Goal: Task Accomplishment & Management: Use online tool/utility

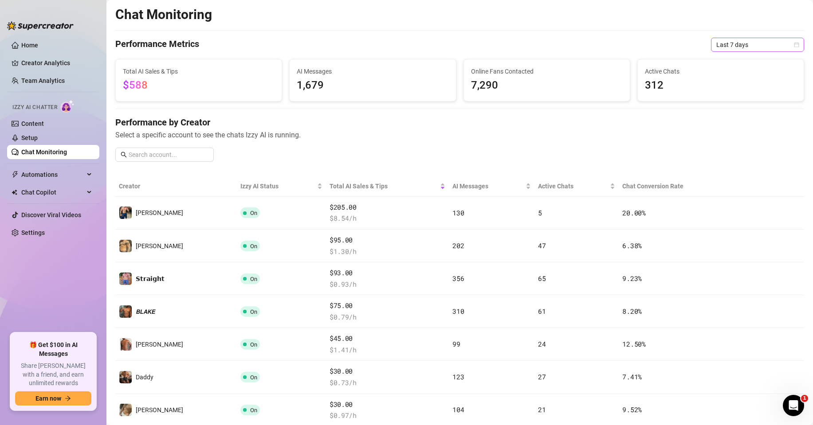
click at [739, 43] on span "Last 7 days" at bounding box center [757, 44] width 83 height 13
click at [721, 61] on div "Last 24 hours" at bounding box center [750, 63] width 79 height 10
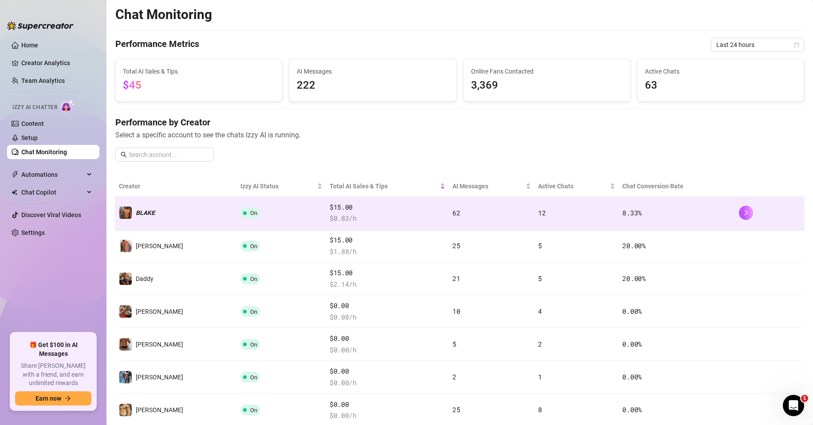
click at [452, 213] on span "62" at bounding box center [456, 212] width 8 height 9
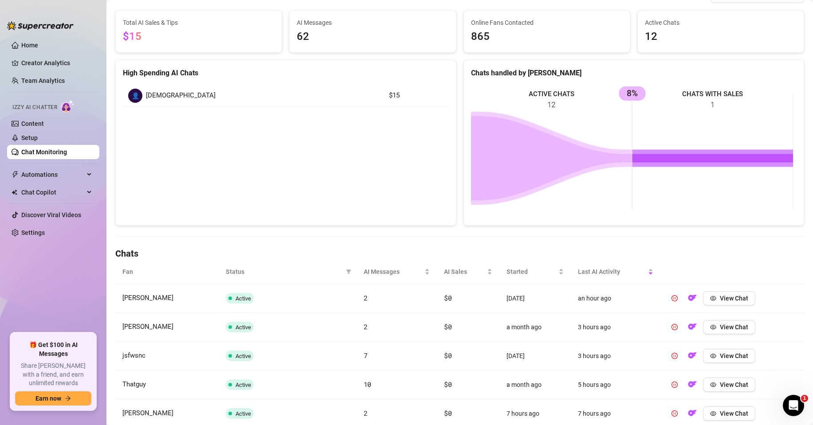
scroll to position [133, 0]
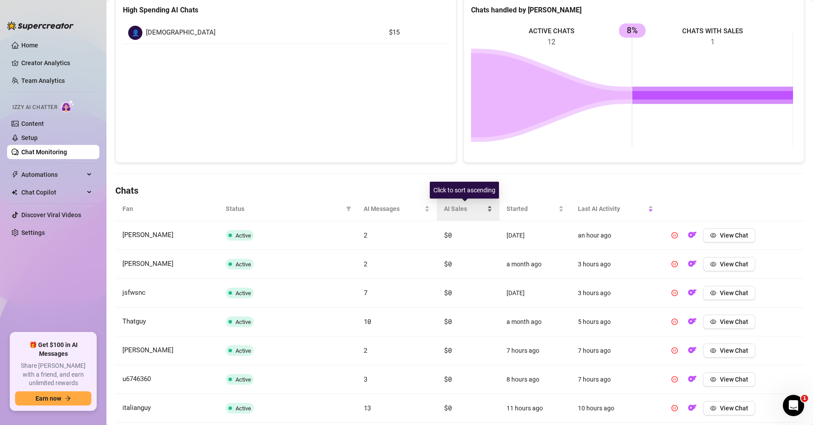
click at [486, 208] on div "AI Sales" at bounding box center [468, 209] width 48 height 10
click at [486, 209] on div "AI Sales" at bounding box center [468, 209] width 48 height 10
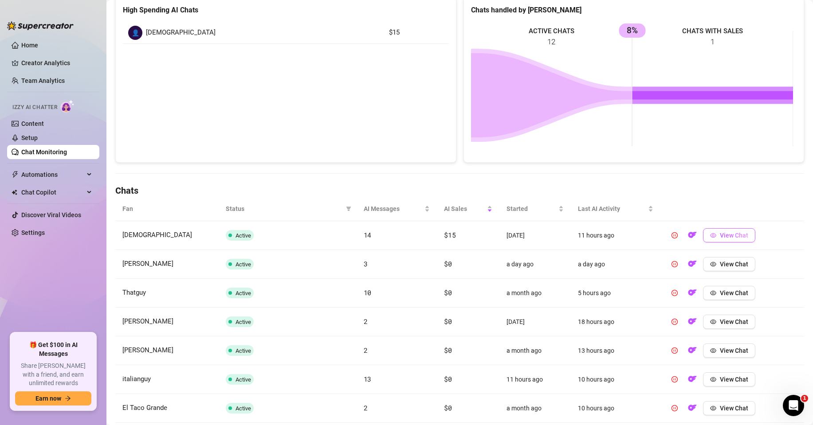
click at [724, 238] on span "View Chat" at bounding box center [734, 235] width 28 height 7
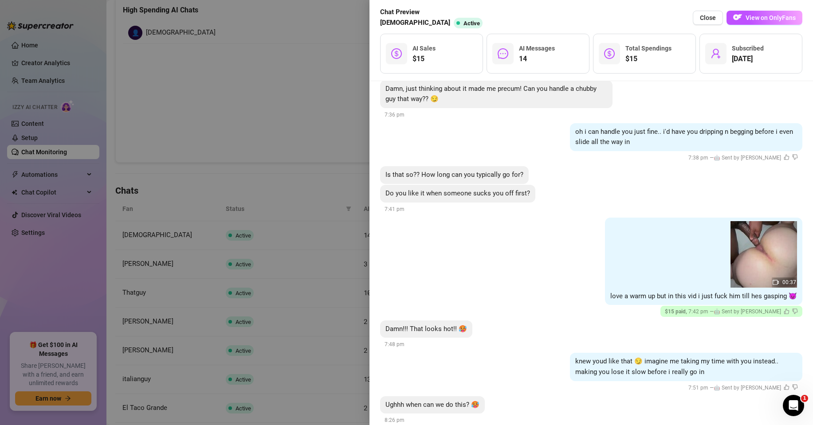
scroll to position [757, 0]
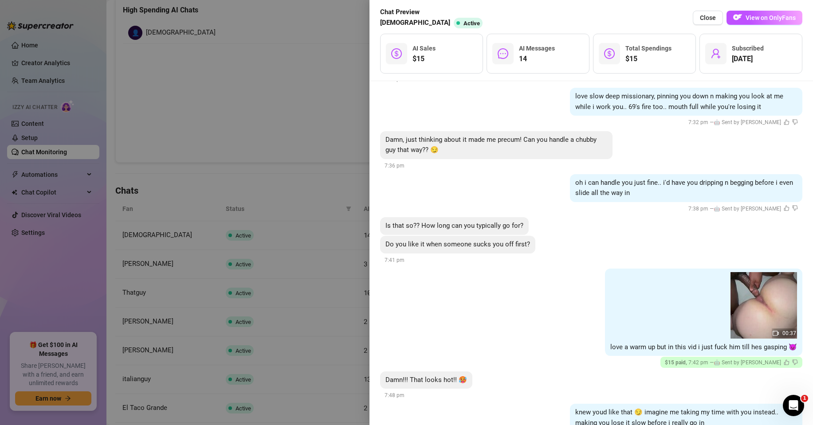
click at [320, 70] on div at bounding box center [406, 212] width 813 height 425
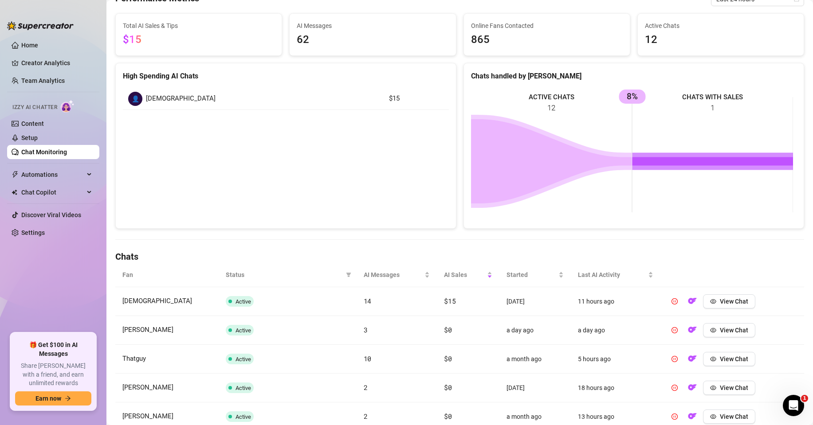
scroll to position [0, 0]
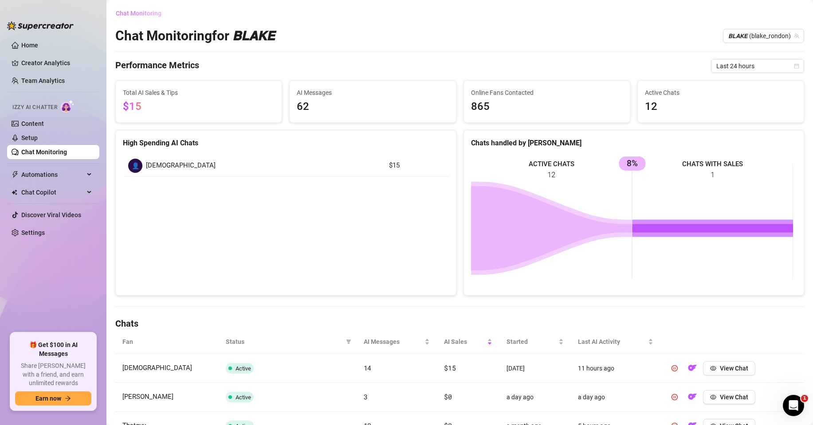
click at [142, 12] on span "Chat Monitoring" at bounding box center [139, 13] width 46 height 7
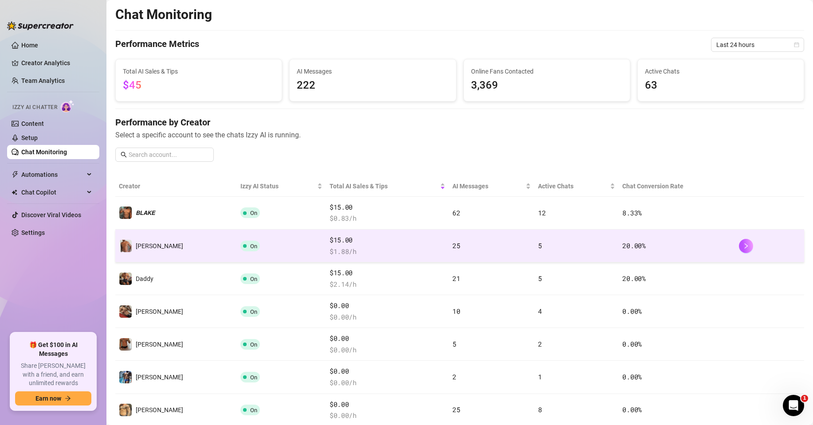
click at [417, 248] on span "$ 1.88 /h" at bounding box center [388, 252] width 116 height 11
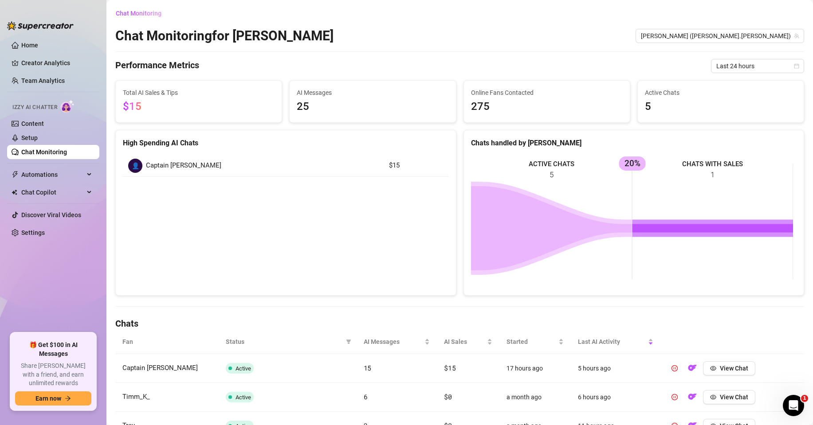
scroll to position [44, 0]
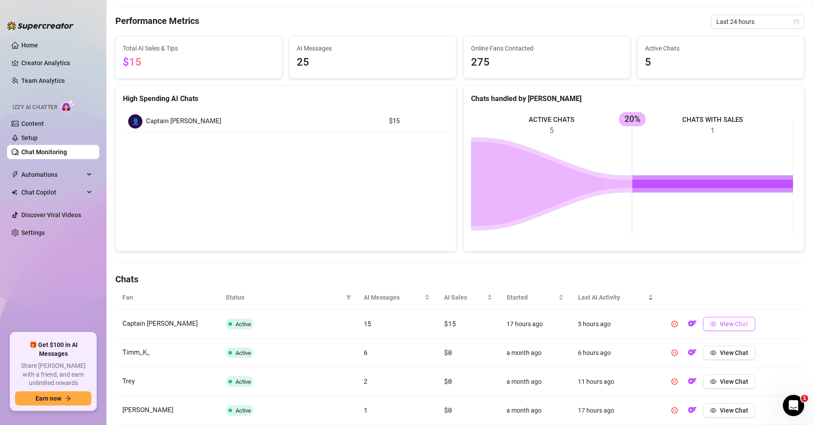
click at [746, 323] on button "View Chat" at bounding box center [729, 324] width 52 height 14
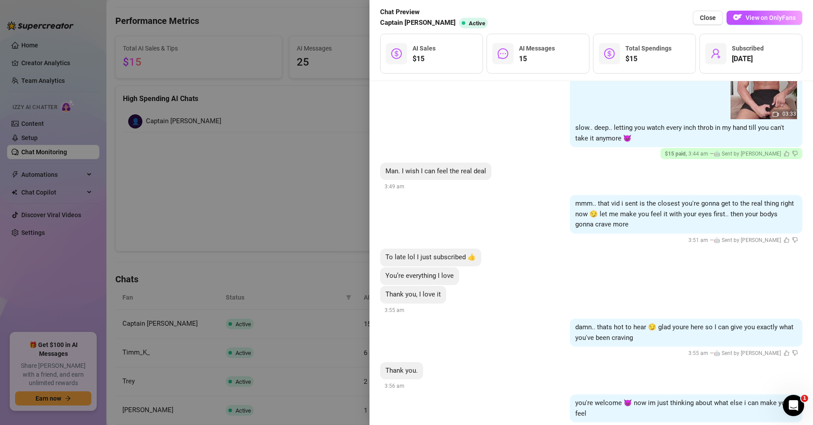
scroll to position [798, 0]
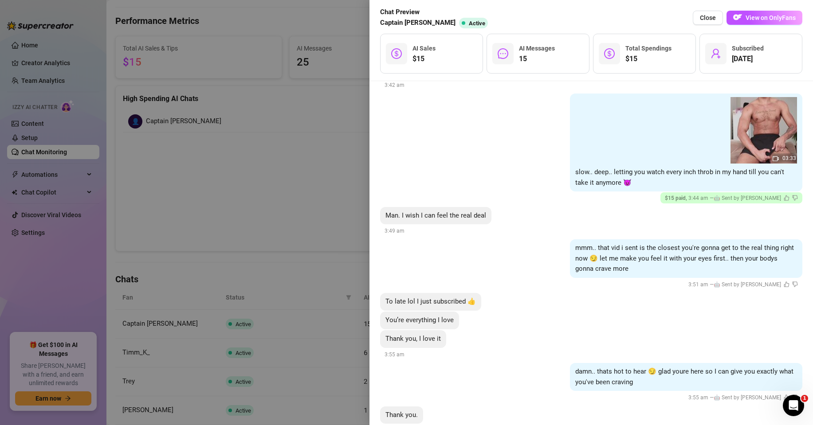
click at [220, 154] on div at bounding box center [406, 212] width 813 height 425
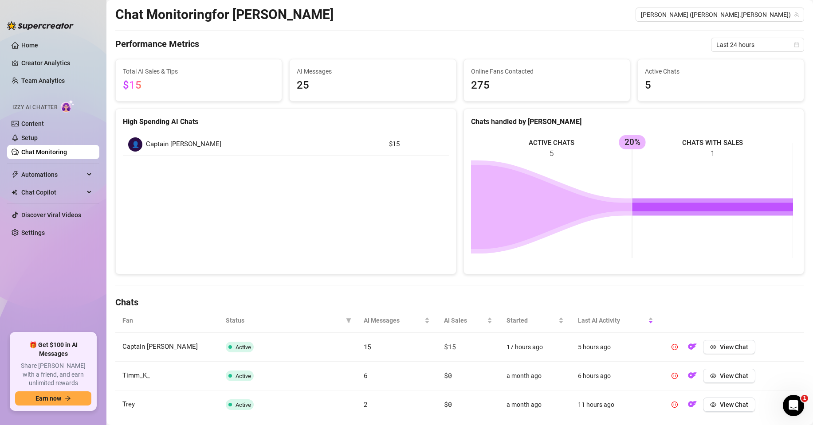
scroll to position [0, 0]
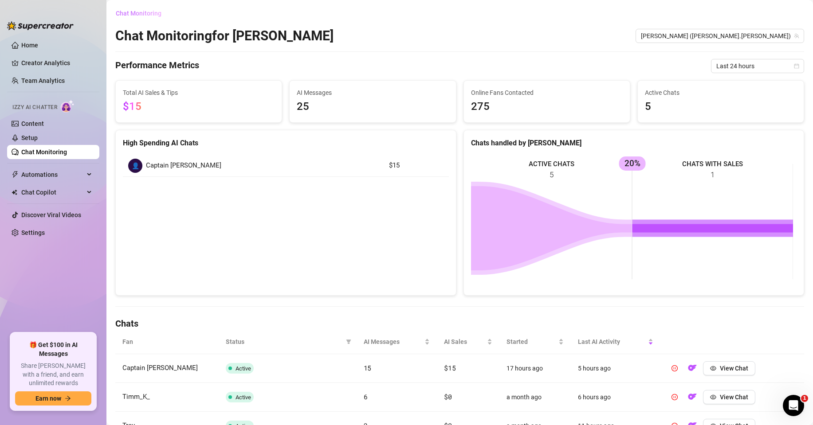
click at [138, 11] on span "Chat Monitoring" at bounding box center [139, 13] width 46 height 7
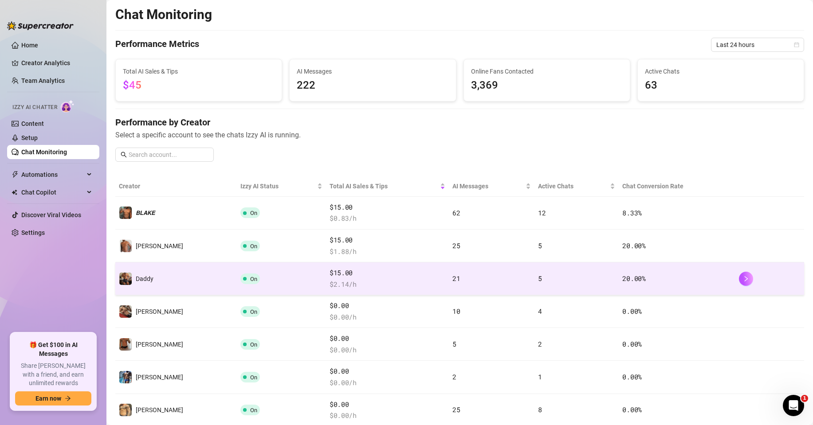
click at [349, 279] on span "$ 2.14 /h" at bounding box center [388, 284] width 116 height 11
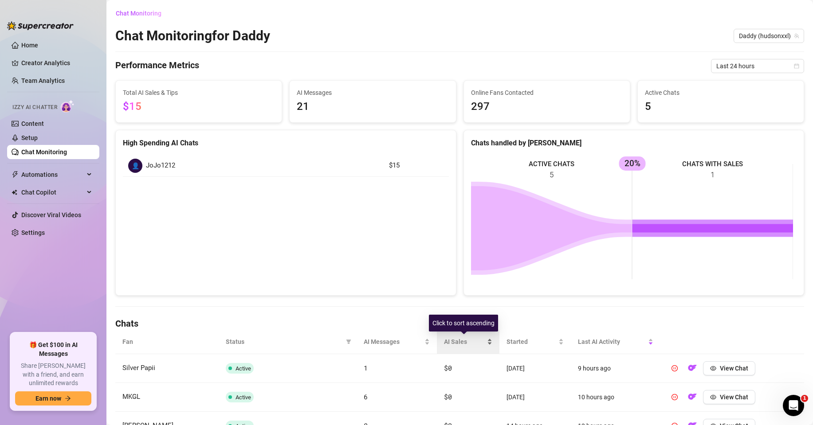
click at [486, 341] on div "AI Sales" at bounding box center [468, 342] width 48 height 10
click at [735, 369] on span "View Chat" at bounding box center [734, 368] width 28 height 7
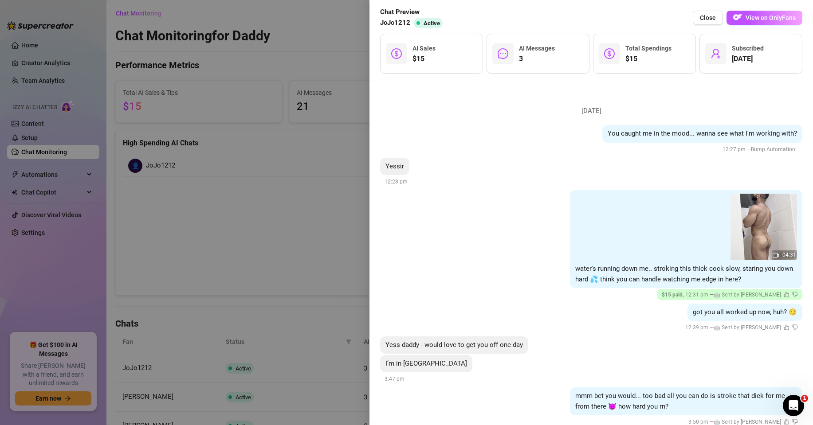
click at [266, 216] on div at bounding box center [406, 212] width 813 height 425
